Goal: Task Accomplishment & Management: Use online tool/utility

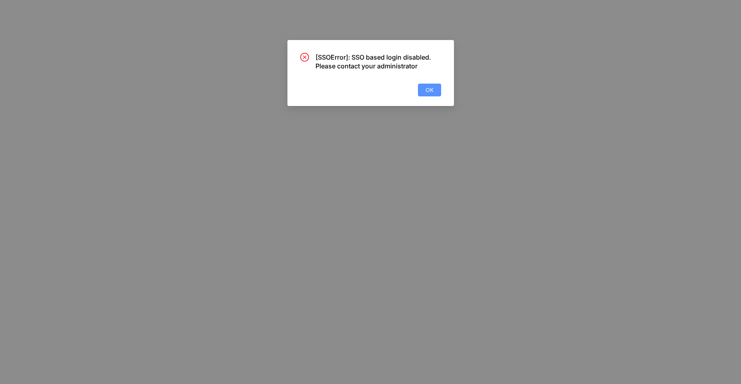
click at [434, 88] on button "OK" at bounding box center [429, 90] width 23 height 13
